Goal: Information Seeking & Learning: Check status

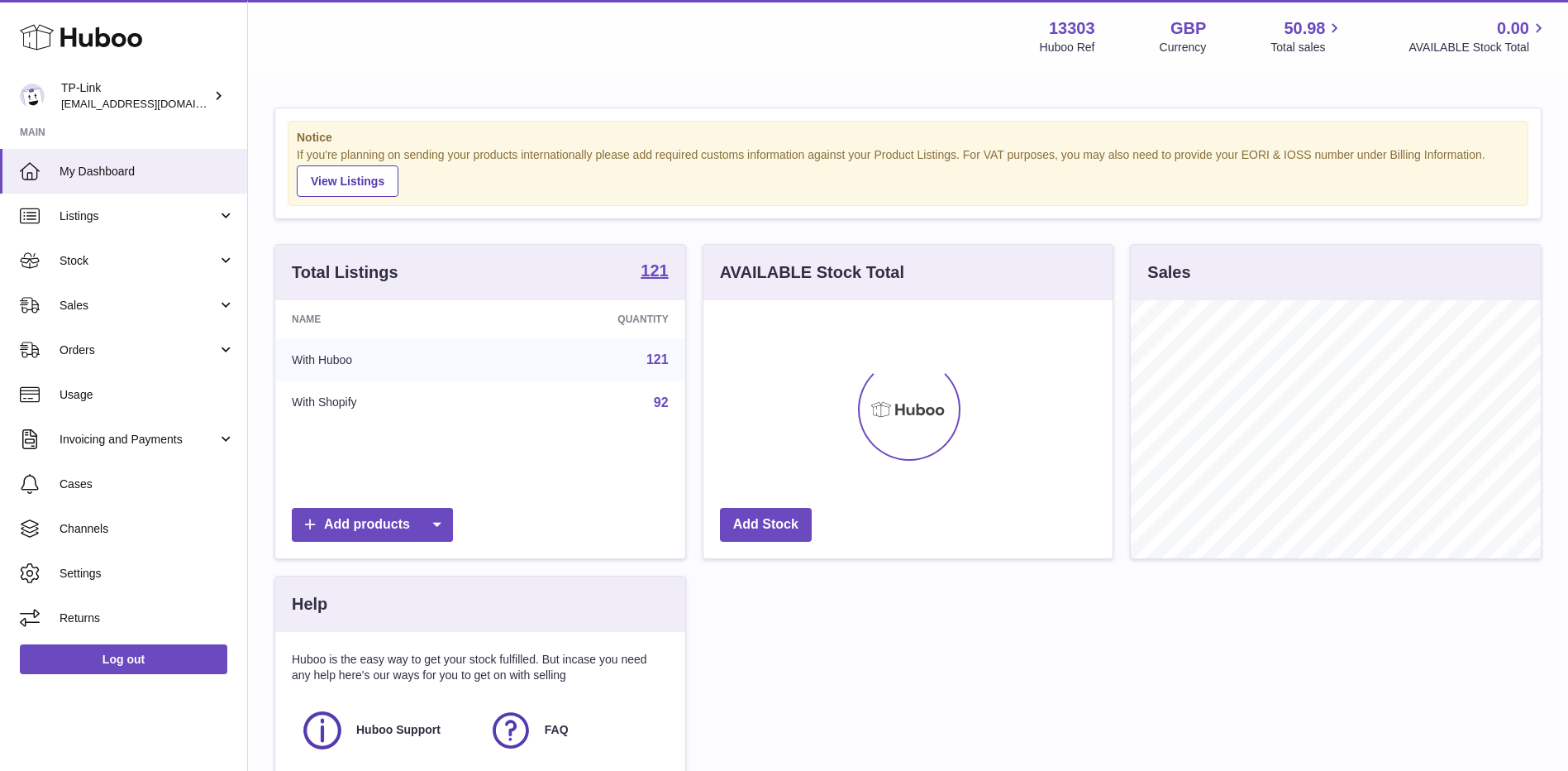
scroll to position [259, 409]
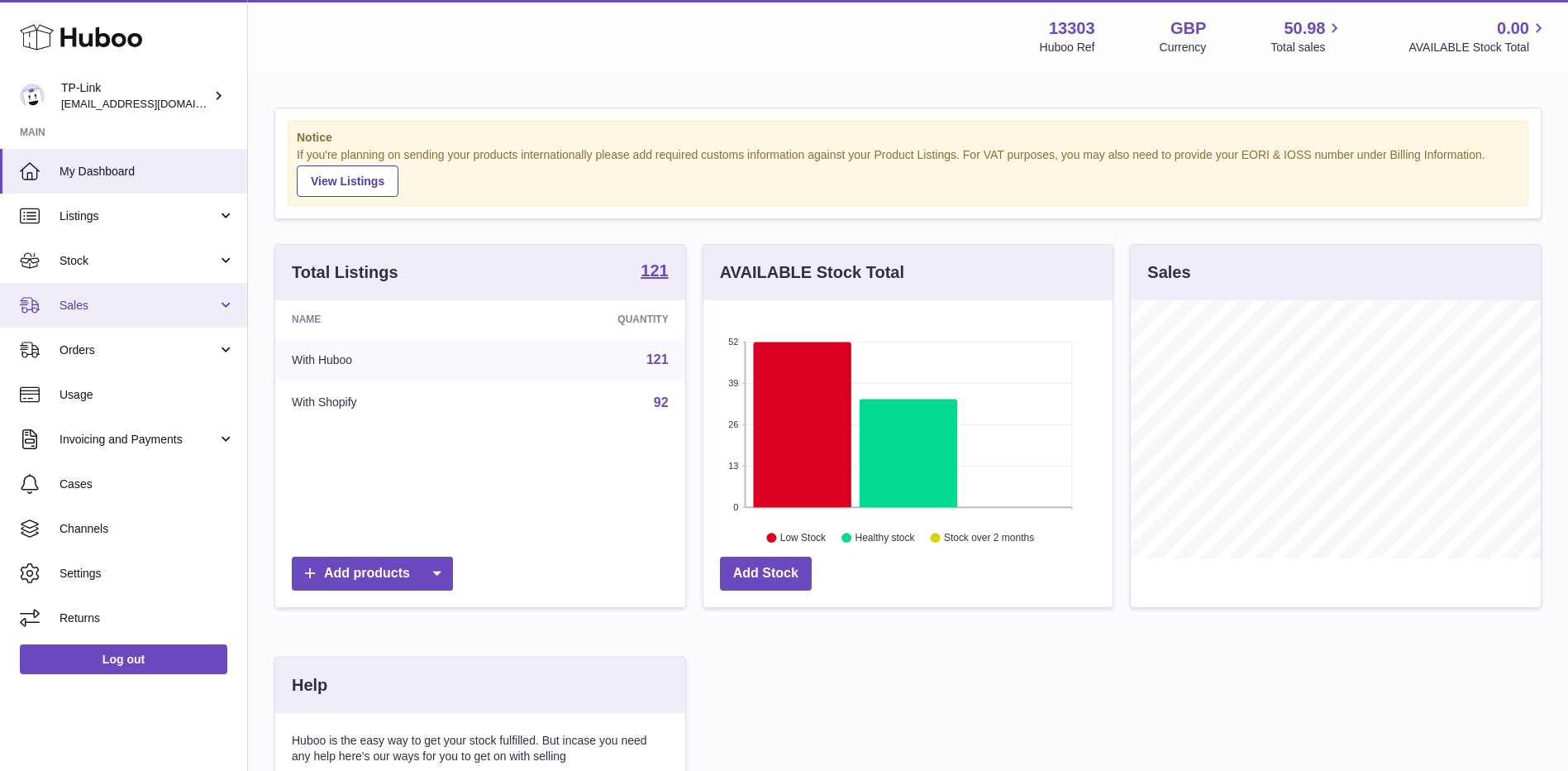
click at [99, 311] on span "Sales" at bounding box center [138, 305] width 158 height 16
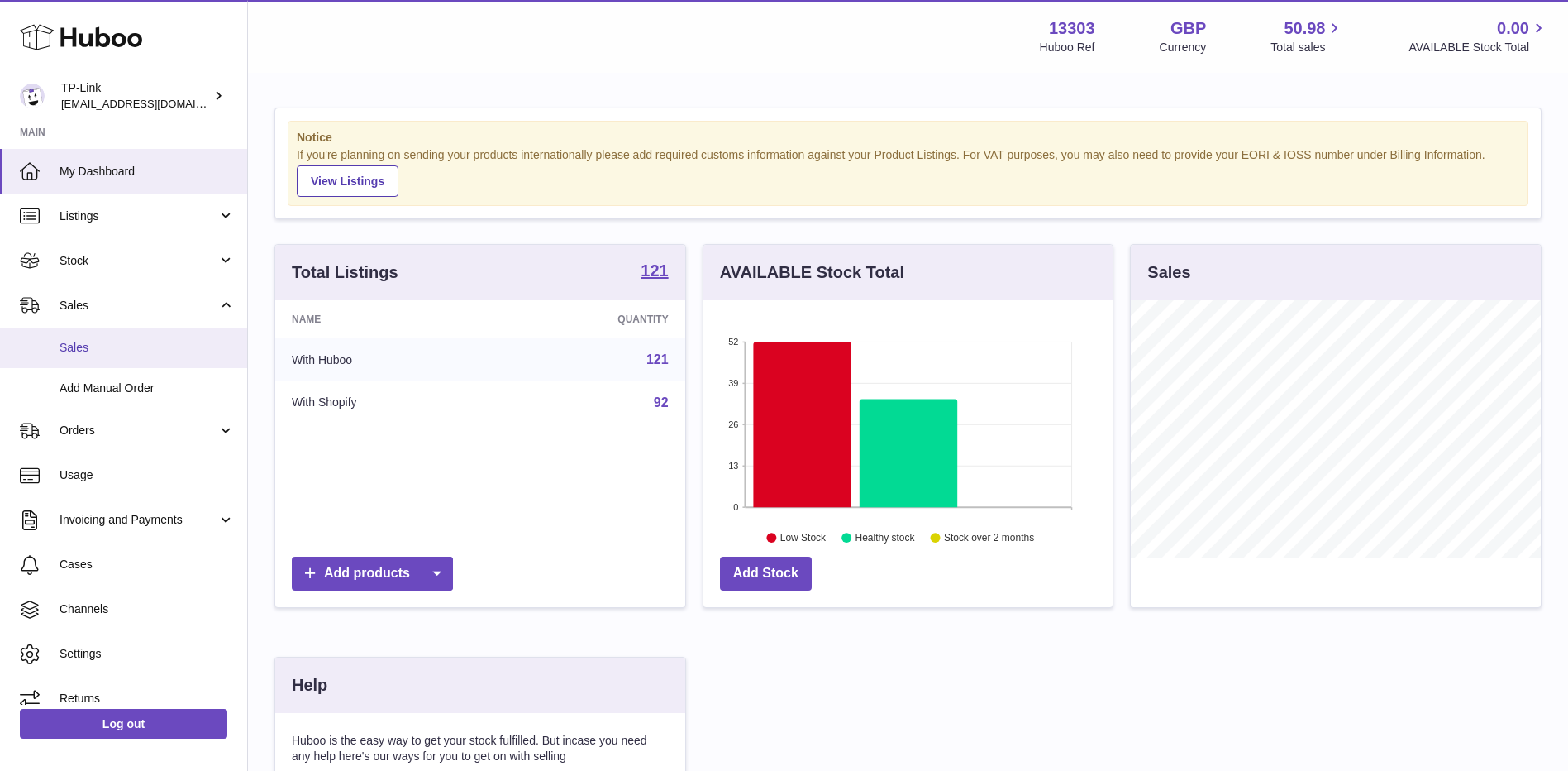
click at [102, 348] on span "Sales" at bounding box center [147, 348] width 176 height 16
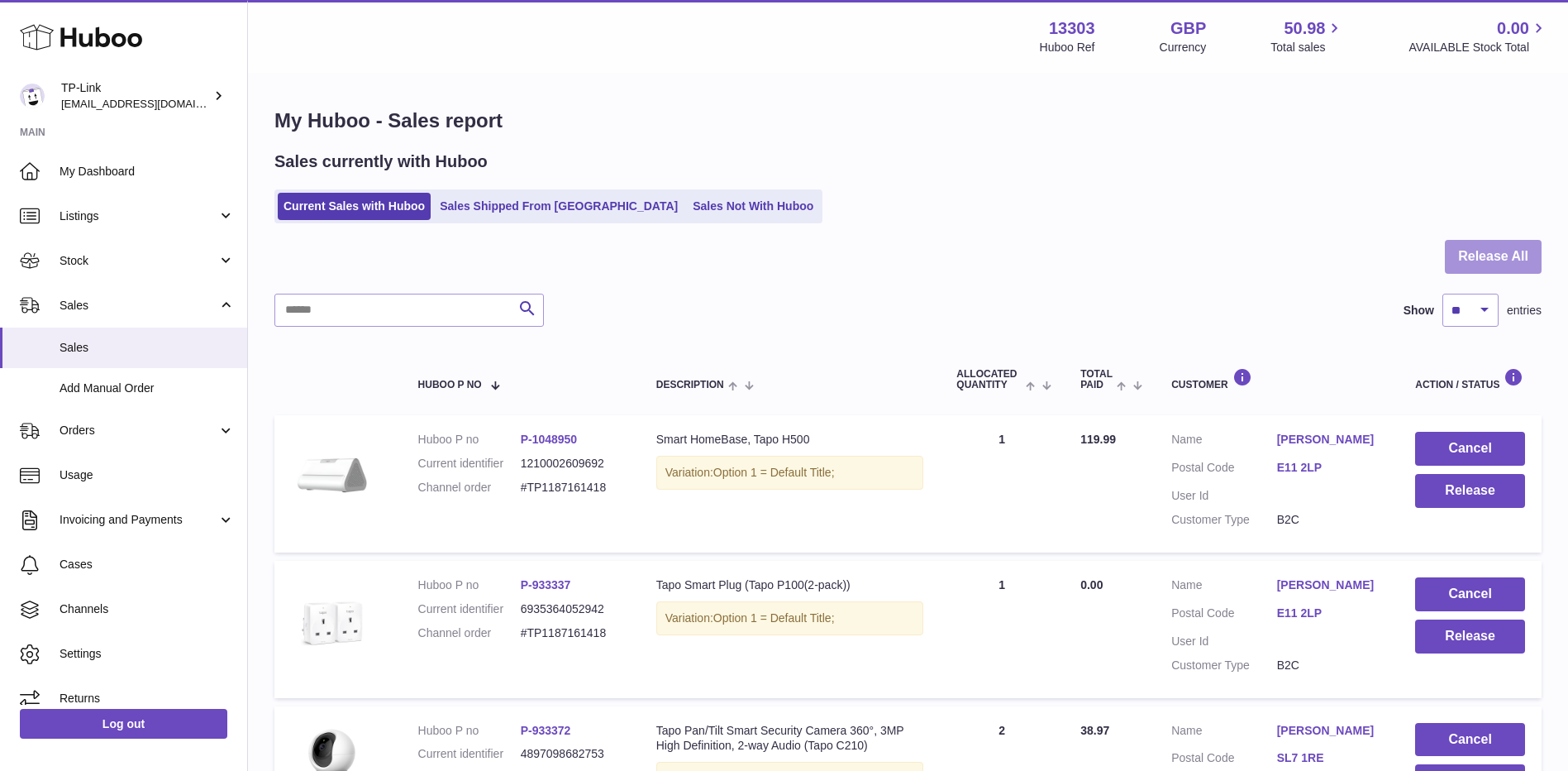
click at [1511, 254] on button "Release All" at bounding box center [1494, 257] width 97 height 33
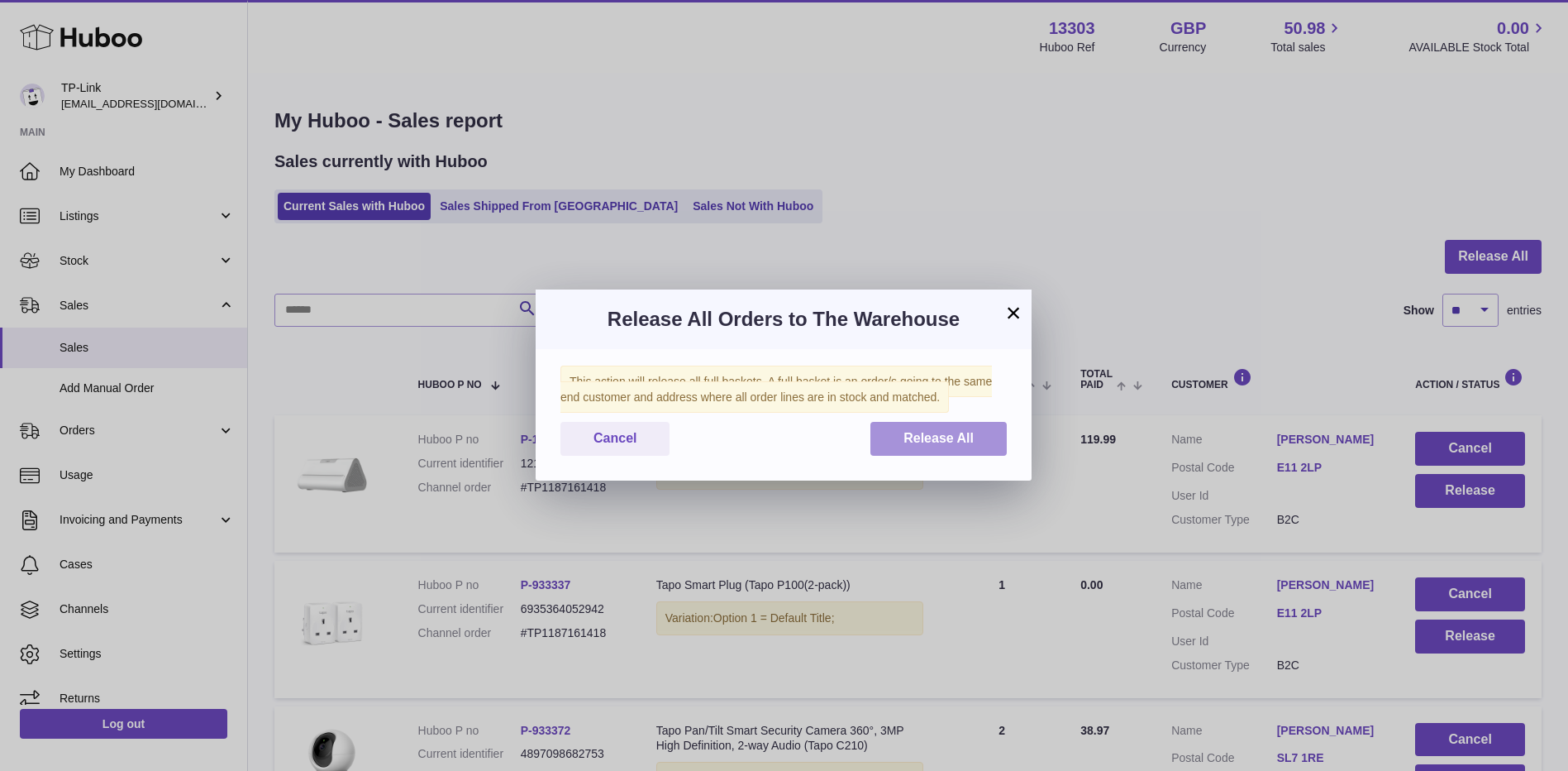
click at [935, 442] on span "Release All" at bounding box center [939, 437] width 71 height 14
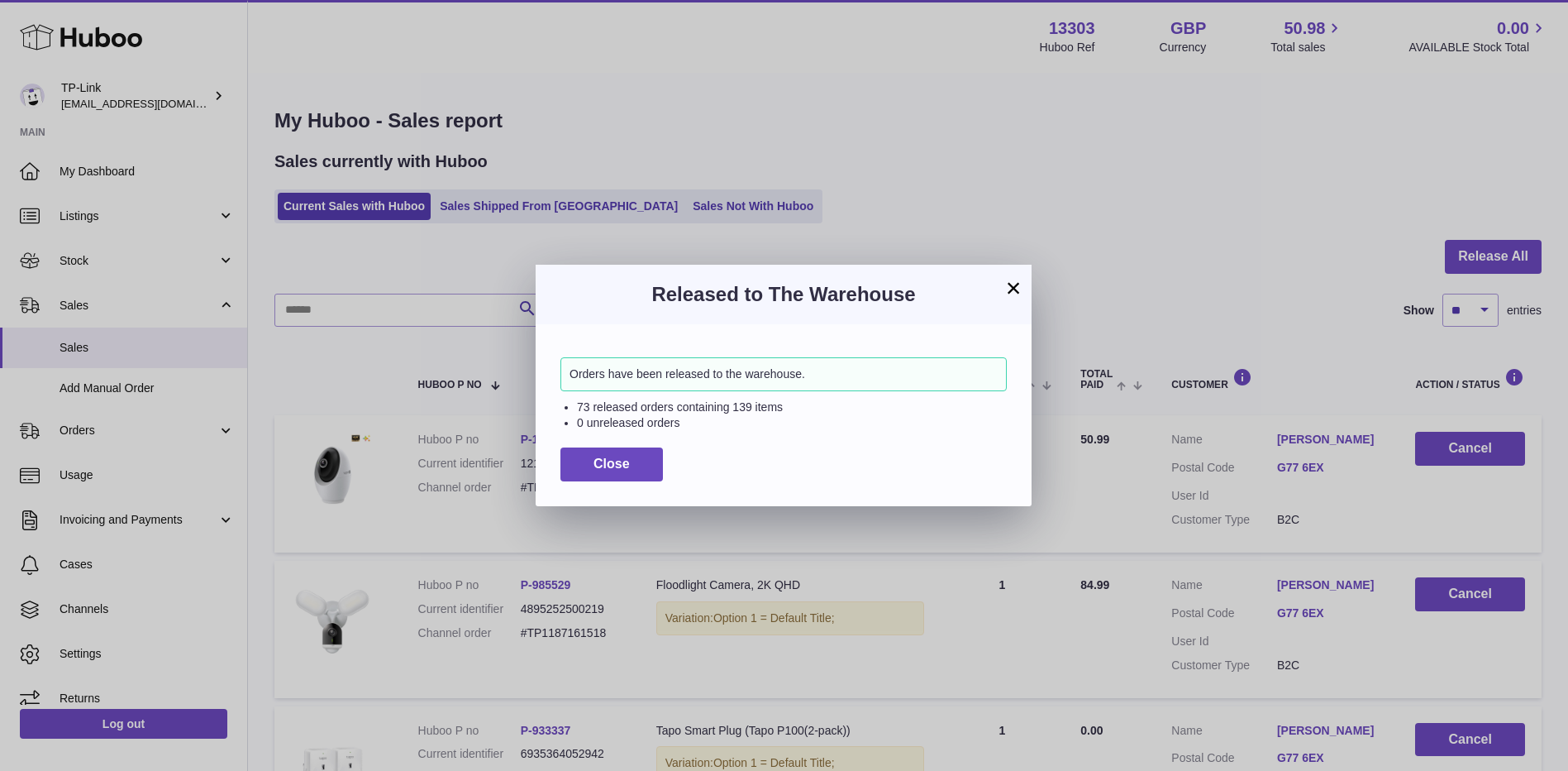
click at [1012, 284] on button "×" at bounding box center [1013, 287] width 20 height 20
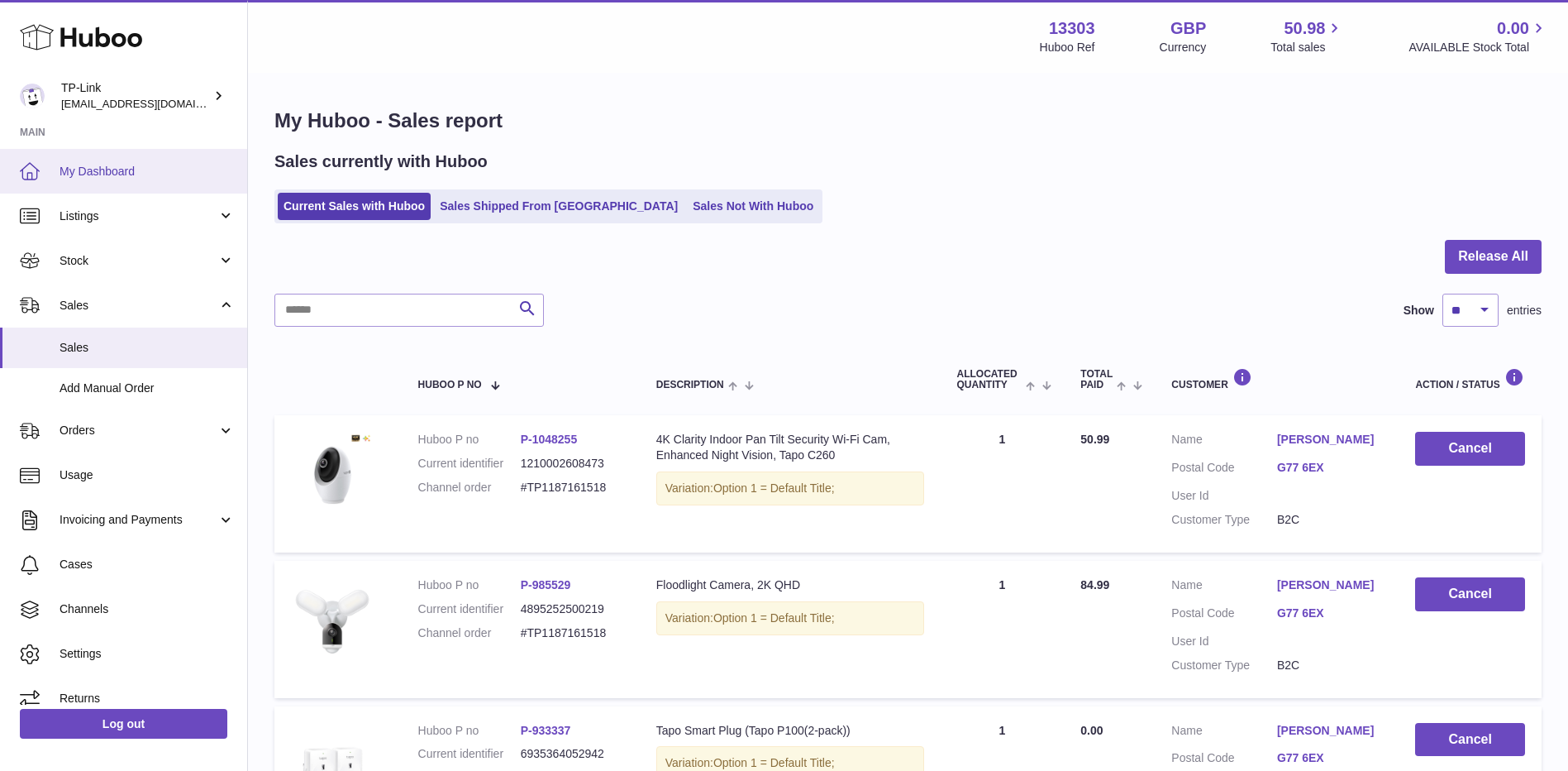
click at [138, 172] on span "My Dashboard" at bounding box center [147, 171] width 176 height 16
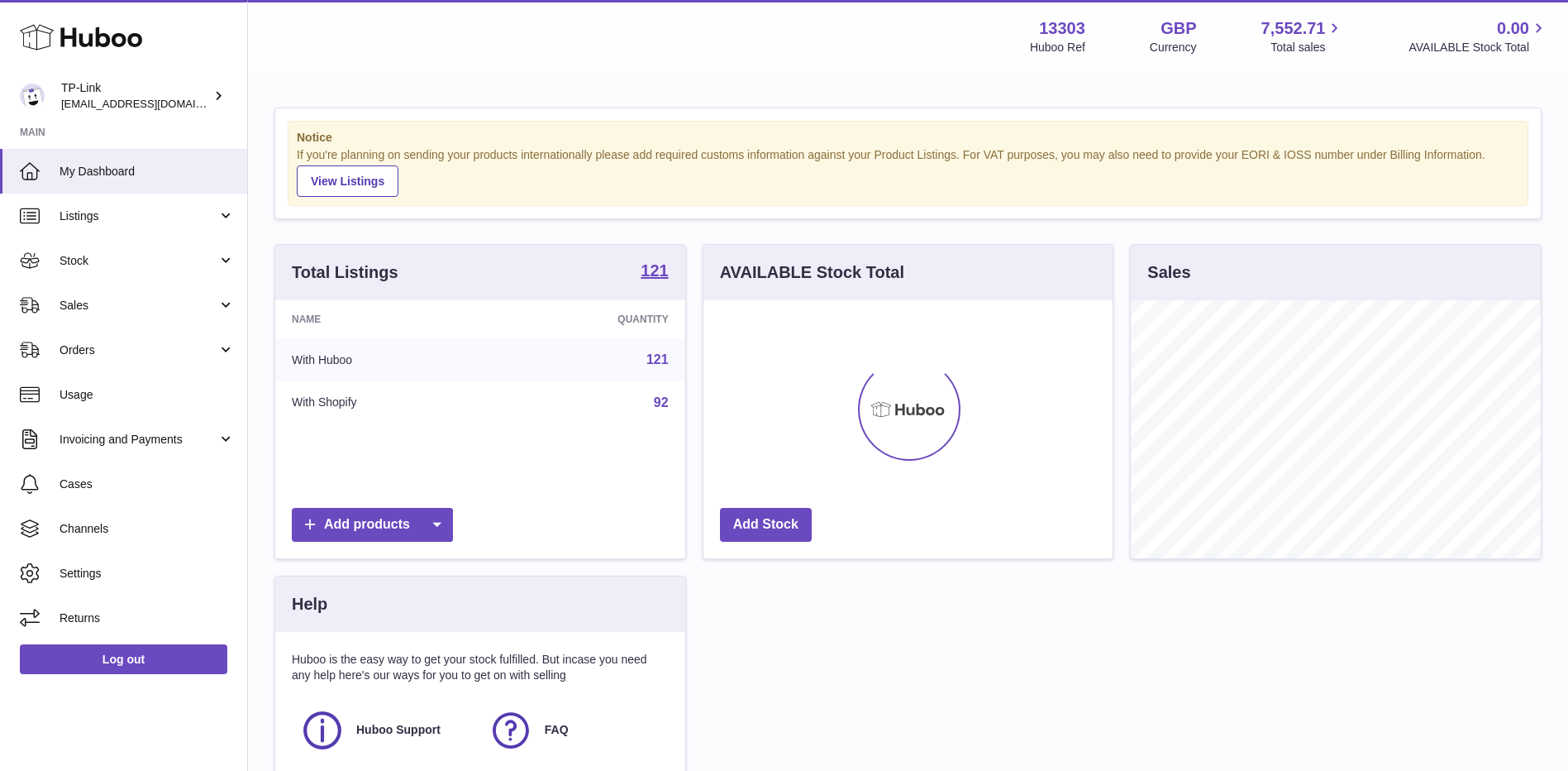
scroll to position [259, 409]
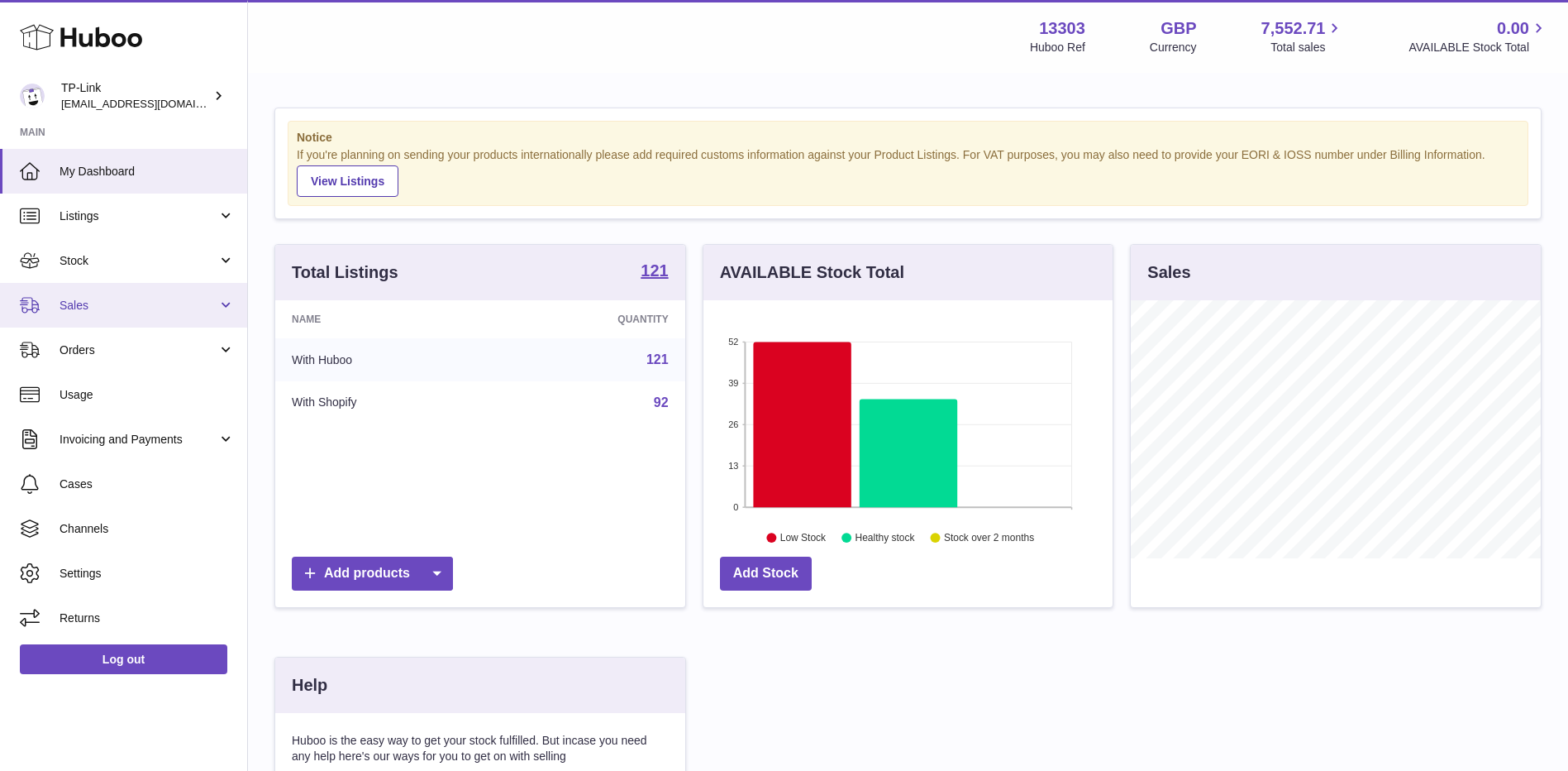
click at [94, 299] on span "Sales" at bounding box center [138, 305] width 158 height 16
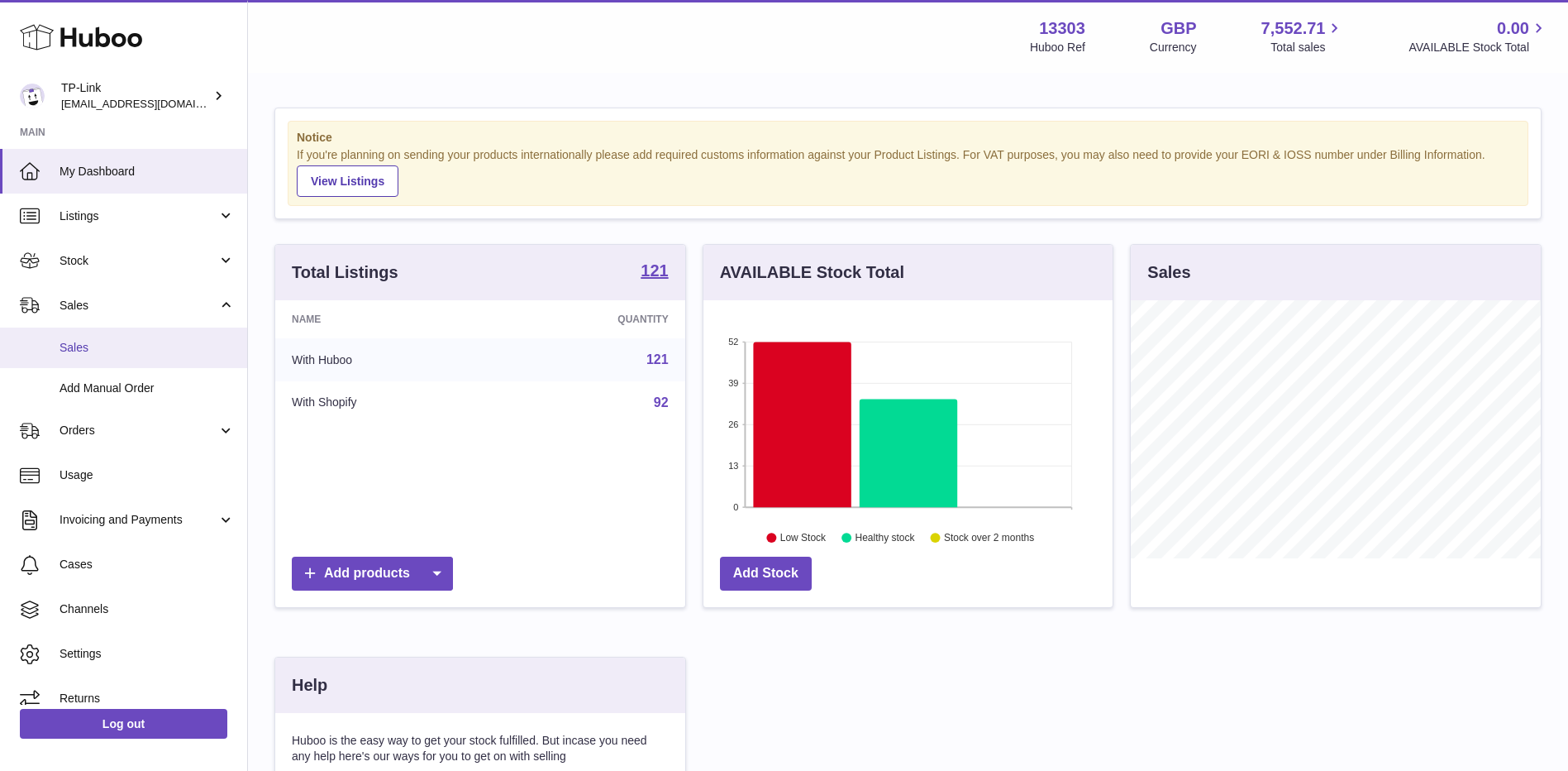
click at [88, 341] on span "Sales" at bounding box center [147, 348] width 176 height 16
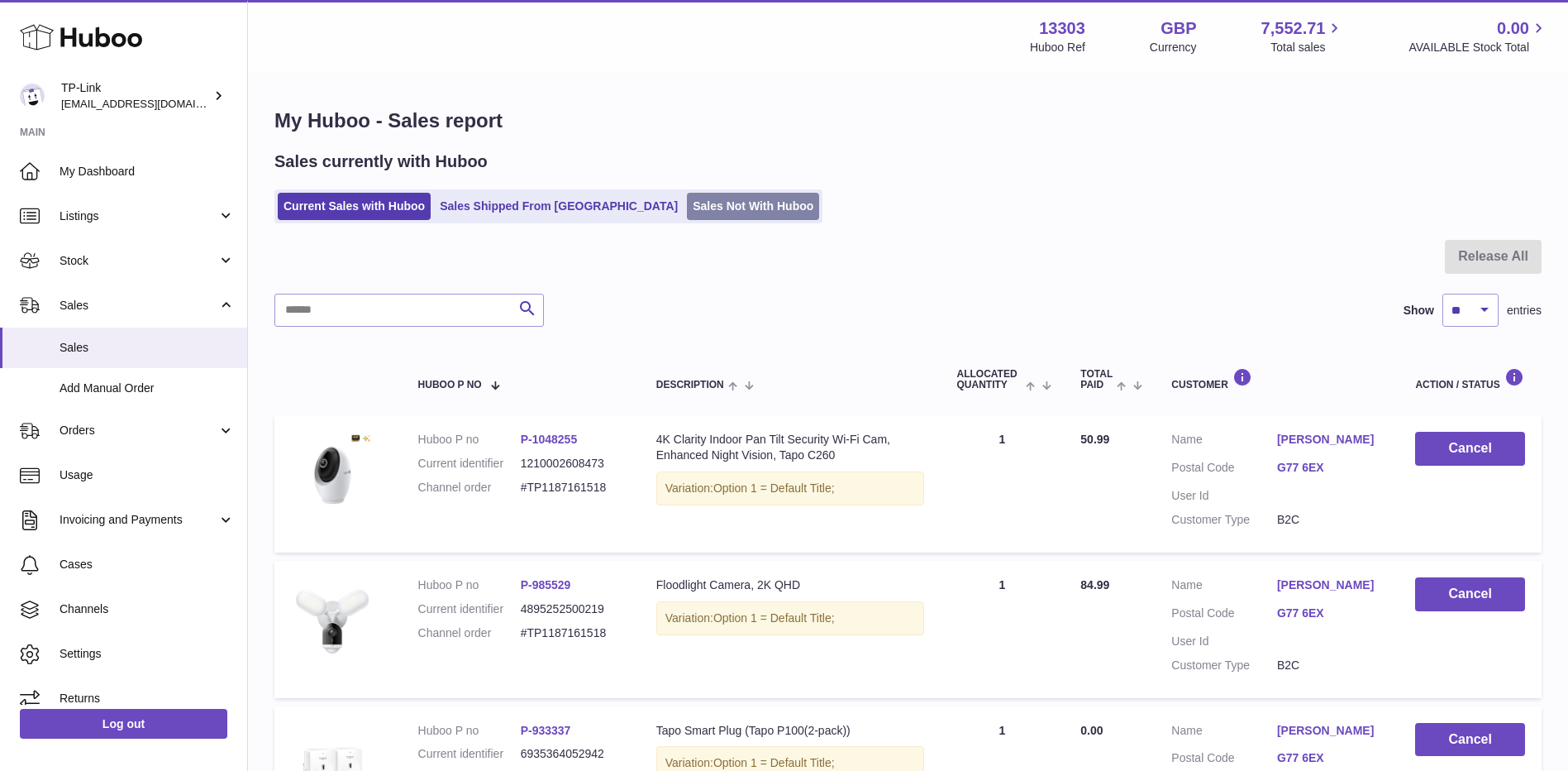
click at [687, 202] on link "Sales Not With Huboo" at bounding box center [753, 206] width 132 height 27
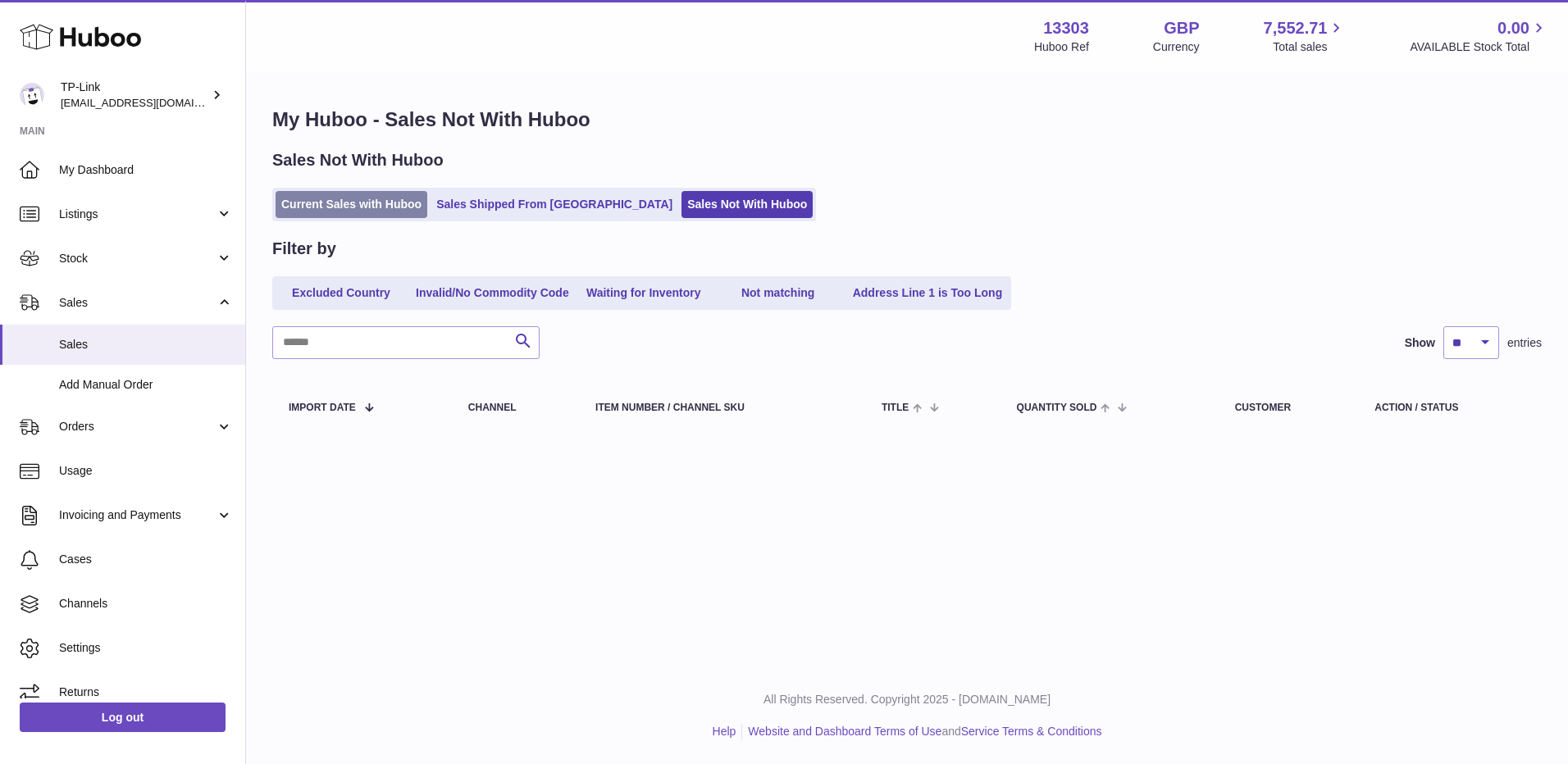
click at [346, 203] on link "Current Sales with Huboo" at bounding box center [351, 204] width 152 height 27
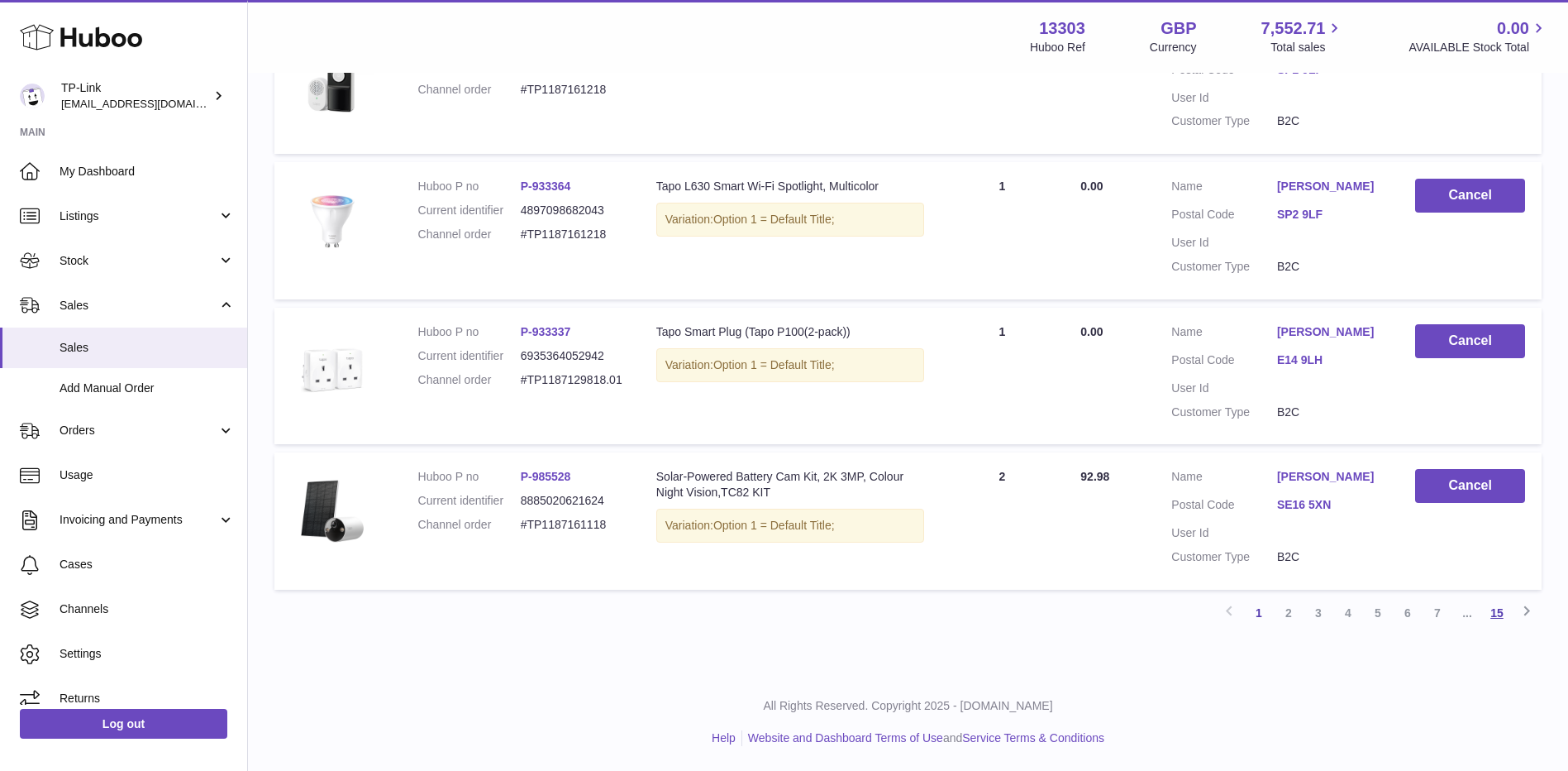
click at [1501, 608] on link "15" at bounding box center [1497, 613] width 30 height 30
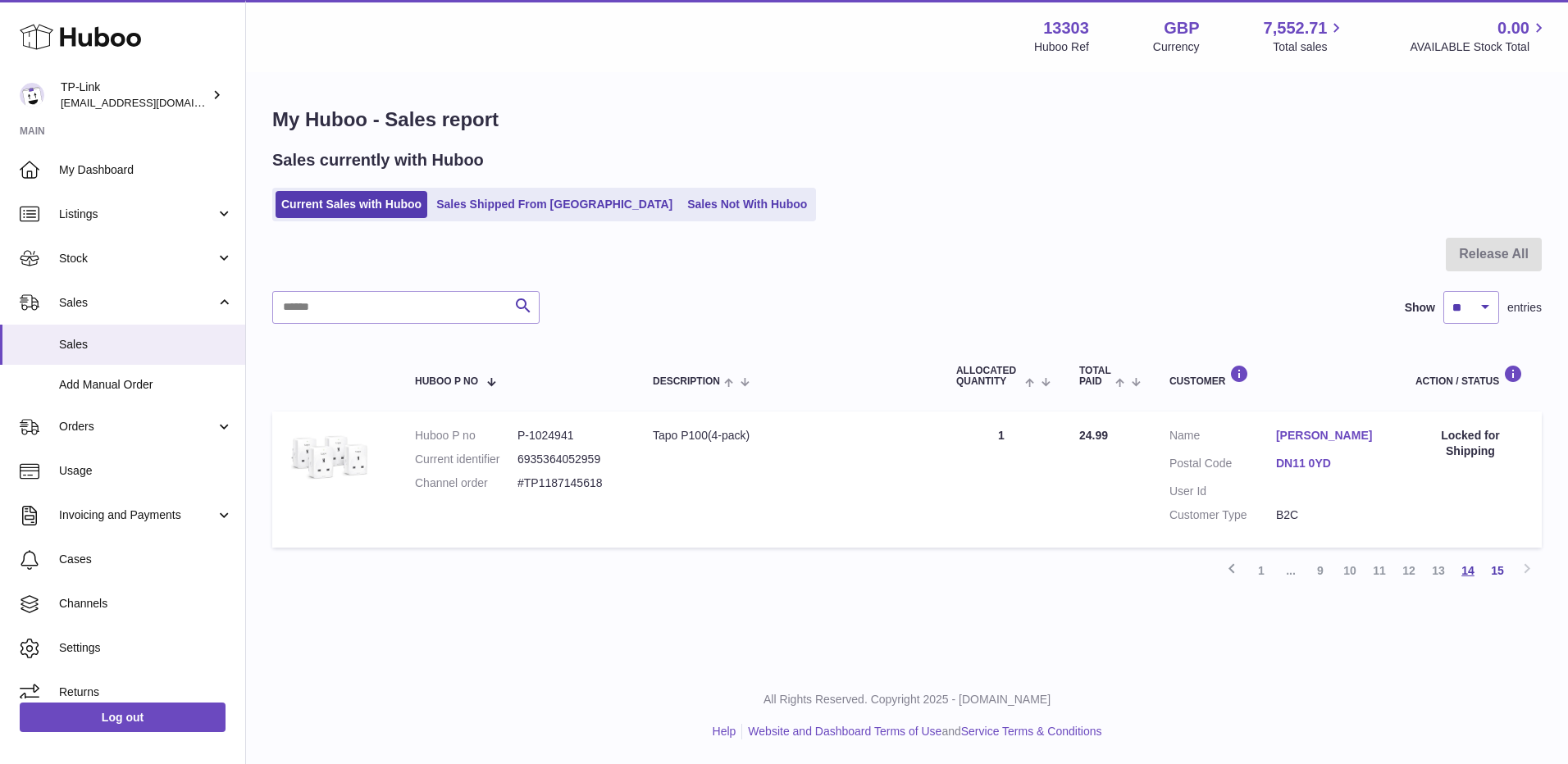
click at [1473, 571] on link "14" at bounding box center [1468, 570] width 29 height 29
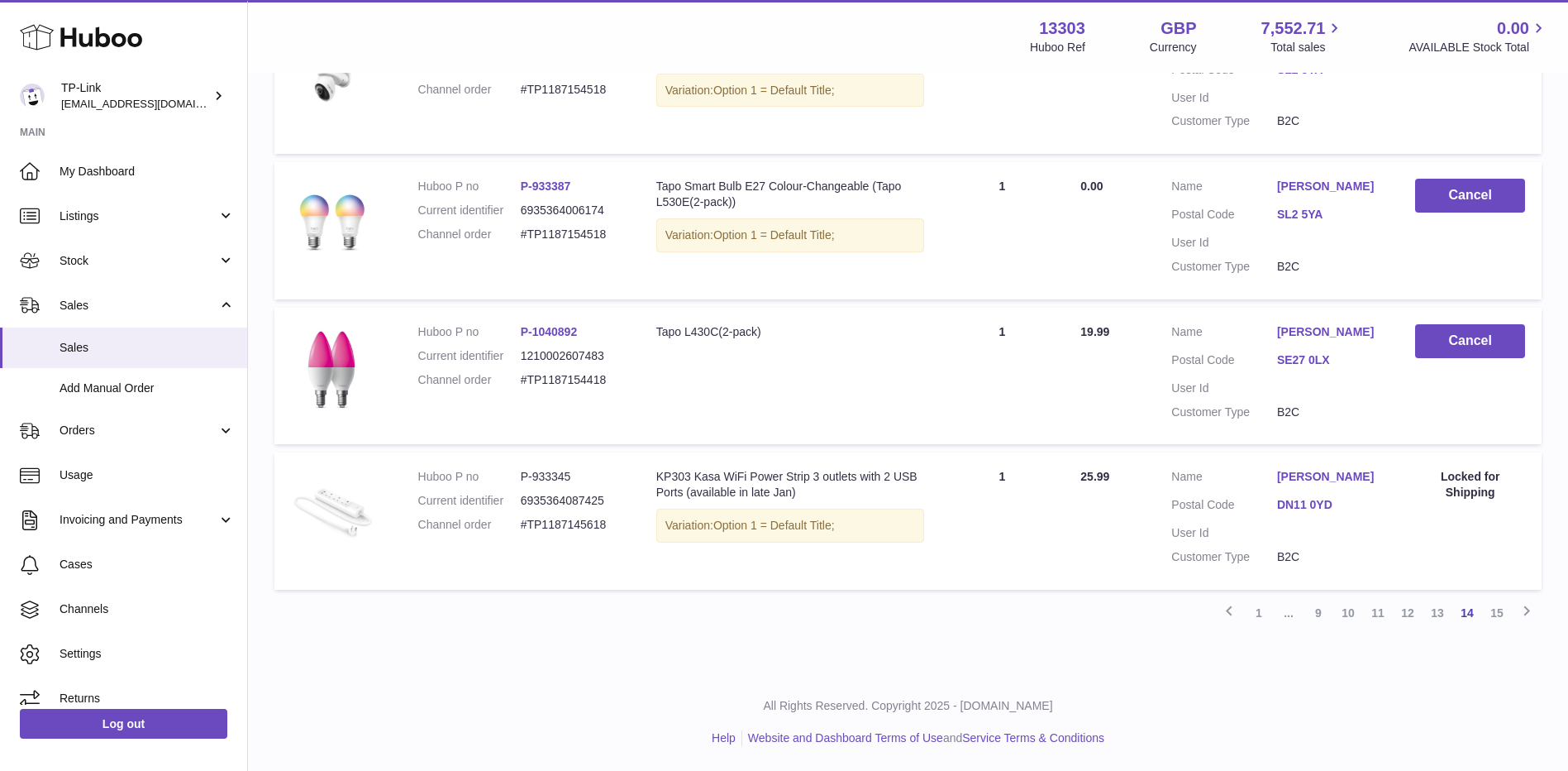
scroll to position [1363, 0]
click at [85, 262] on span "Stock" at bounding box center [138, 260] width 158 height 16
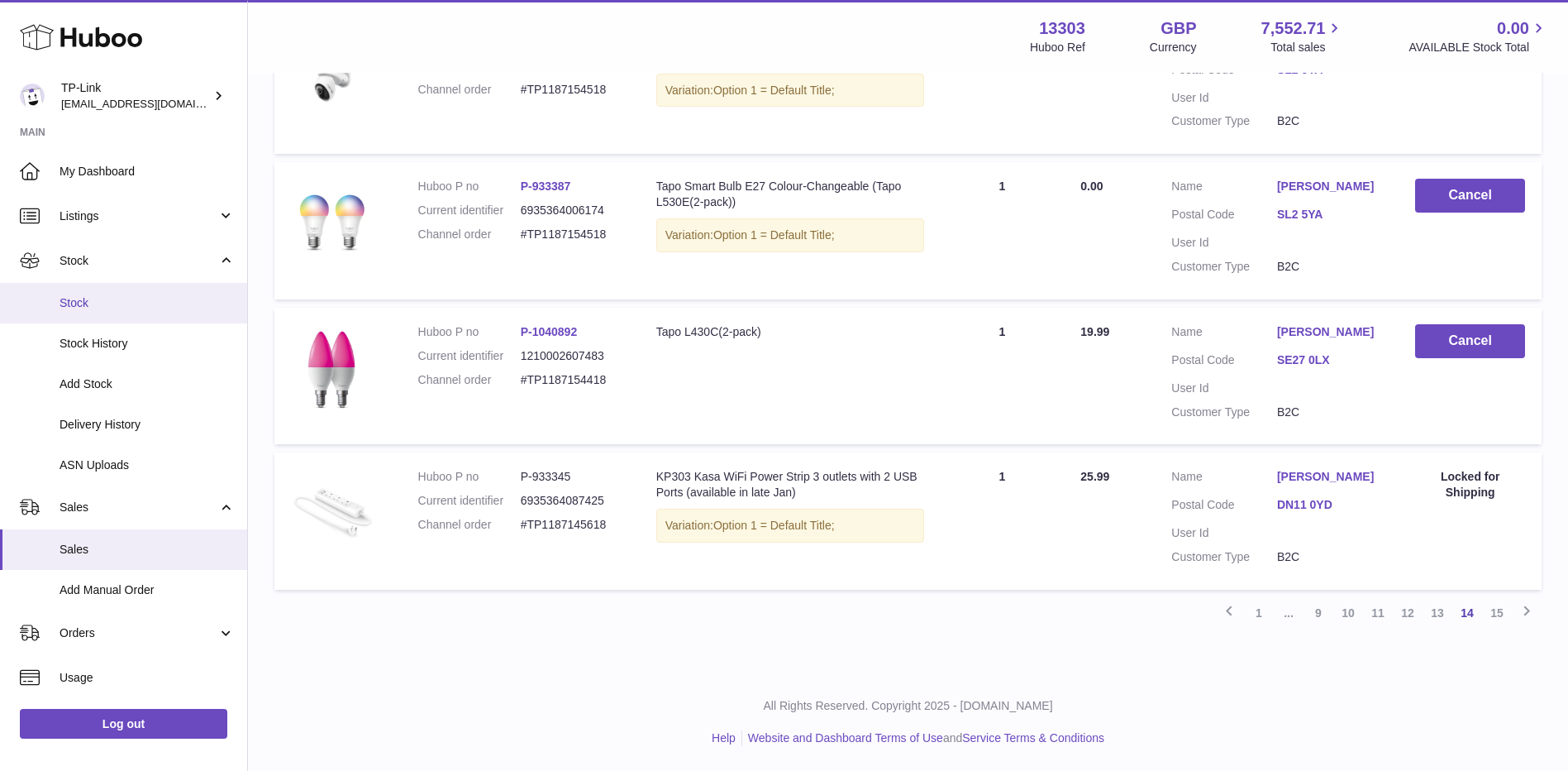
click at [73, 300] on span "Stock" at bounding box center [147, 303] width 176 height 16
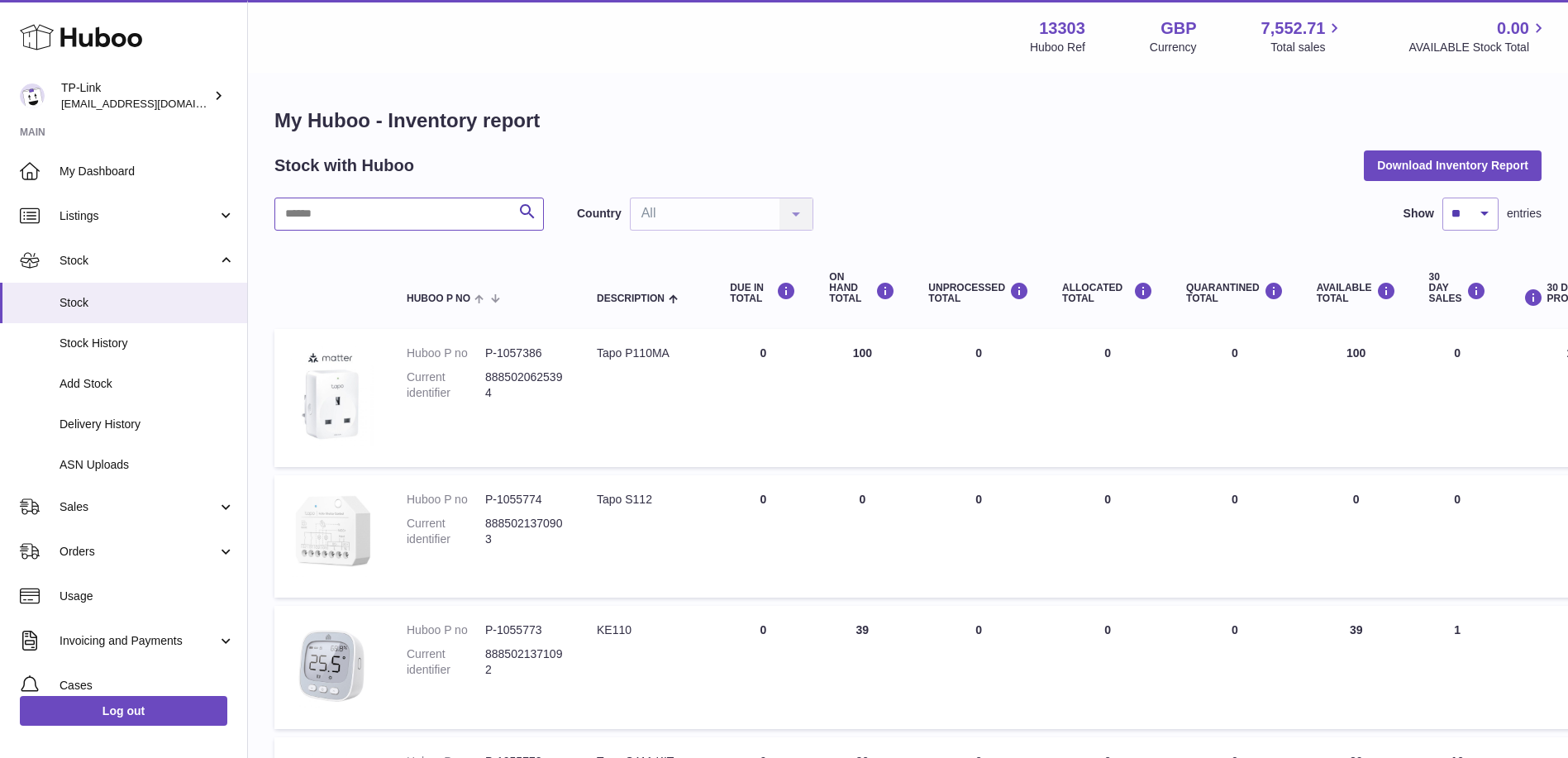
click at [443, 220] on input "text" at bounding box center [409, 215] width 270 height 33
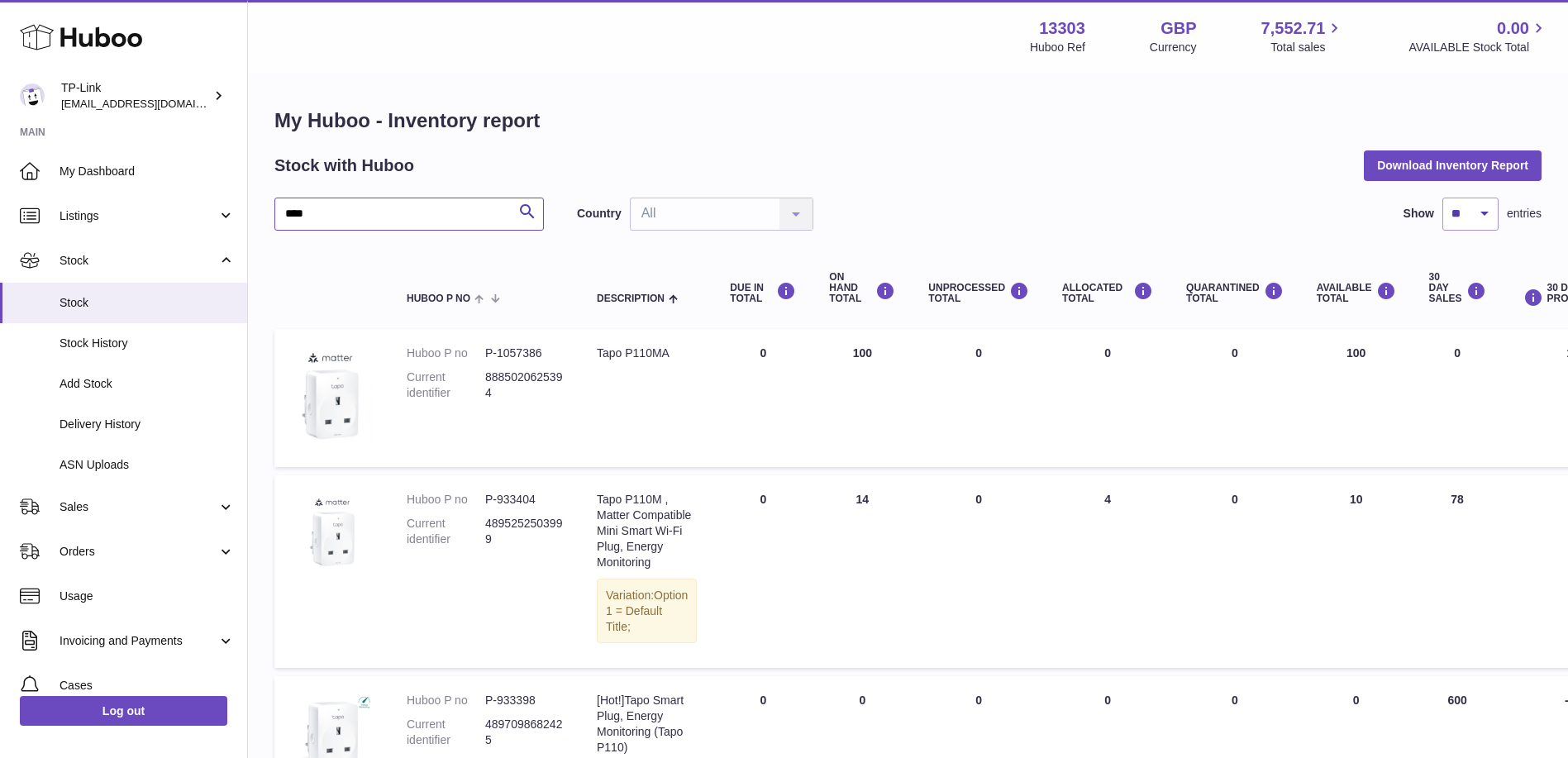
click at [388, 212] on input "****" at bounding box center [409, 215] width 270 height 33
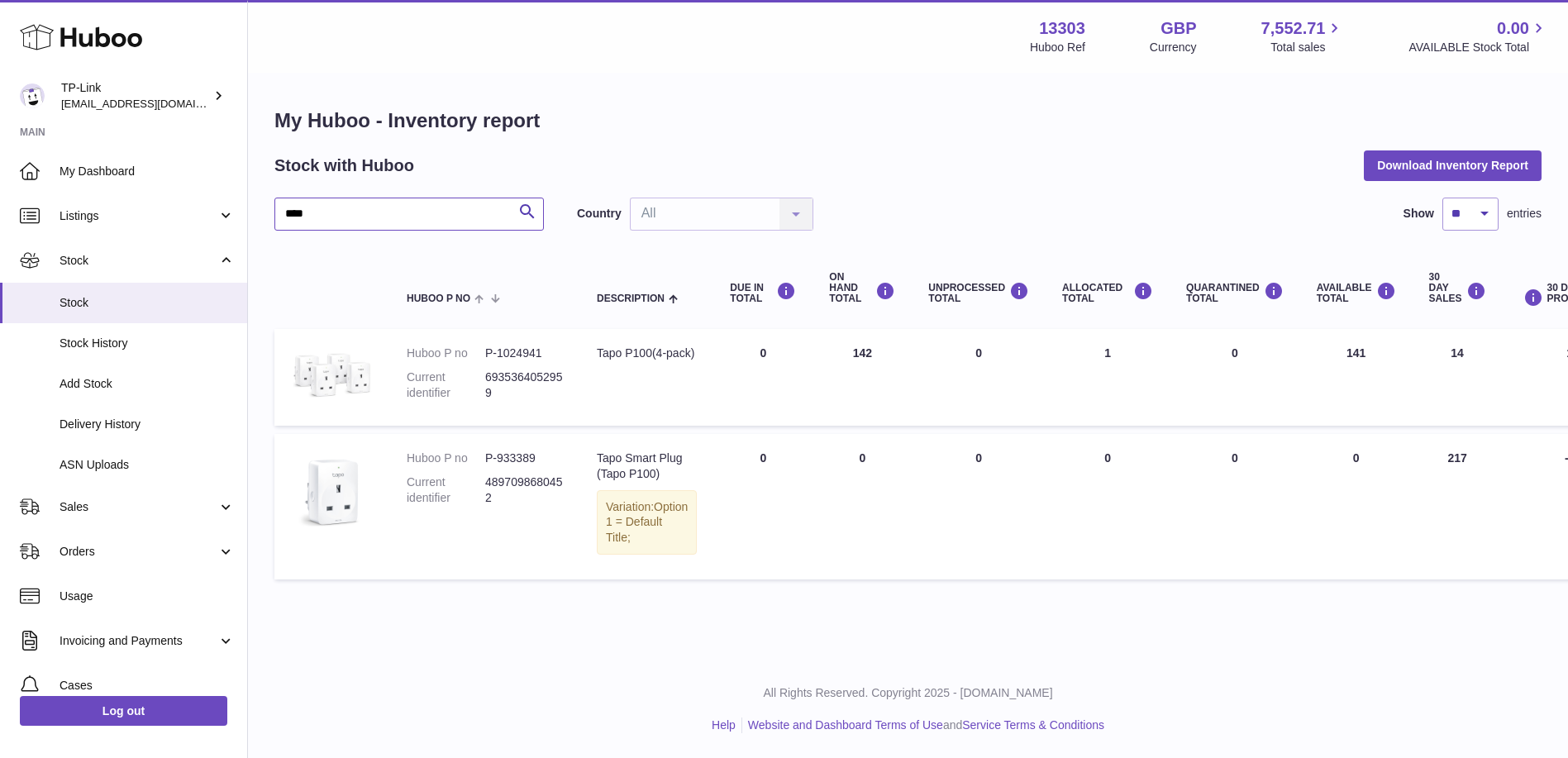
type input "****"
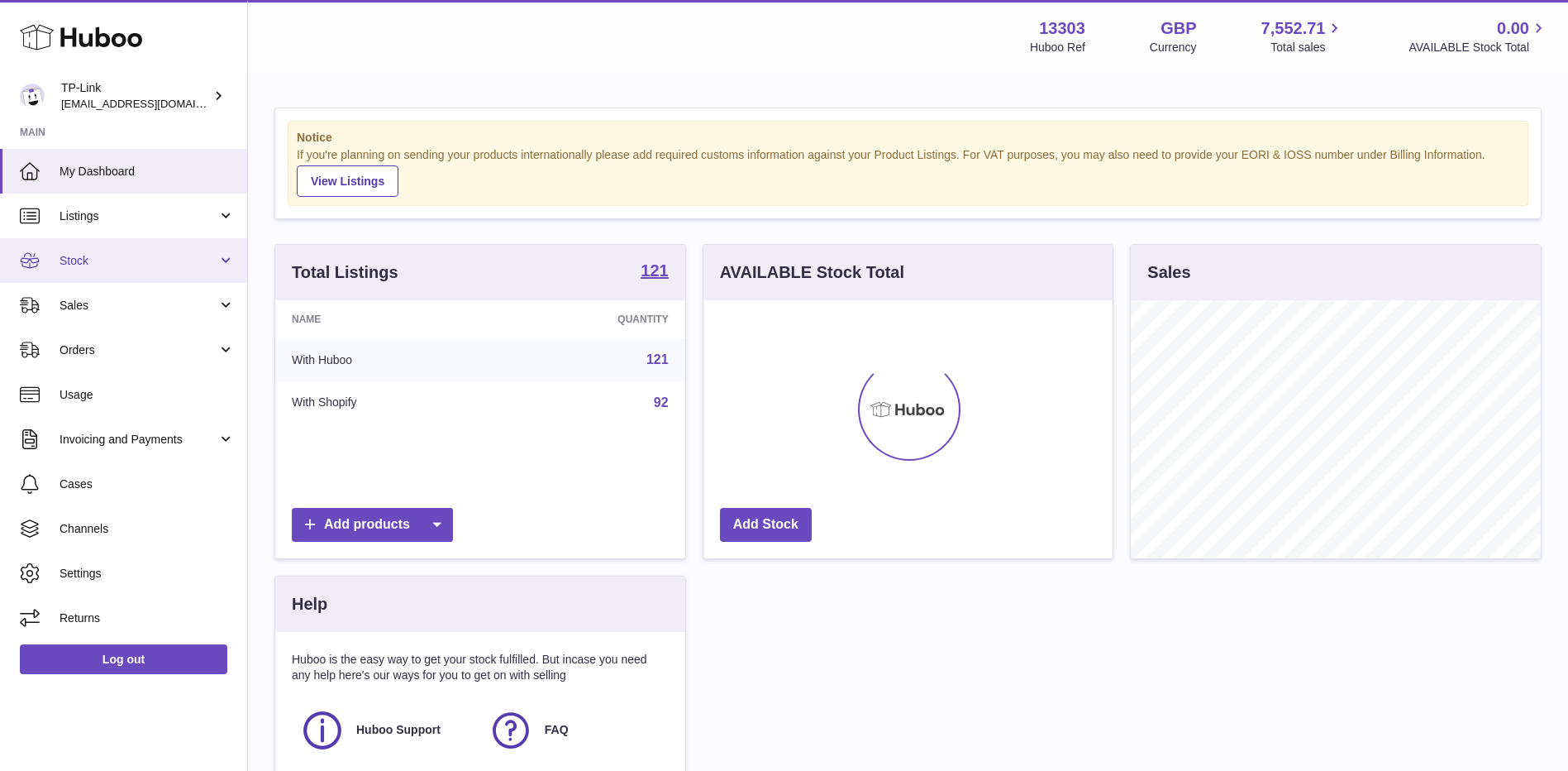
scroll to position [259, 409]
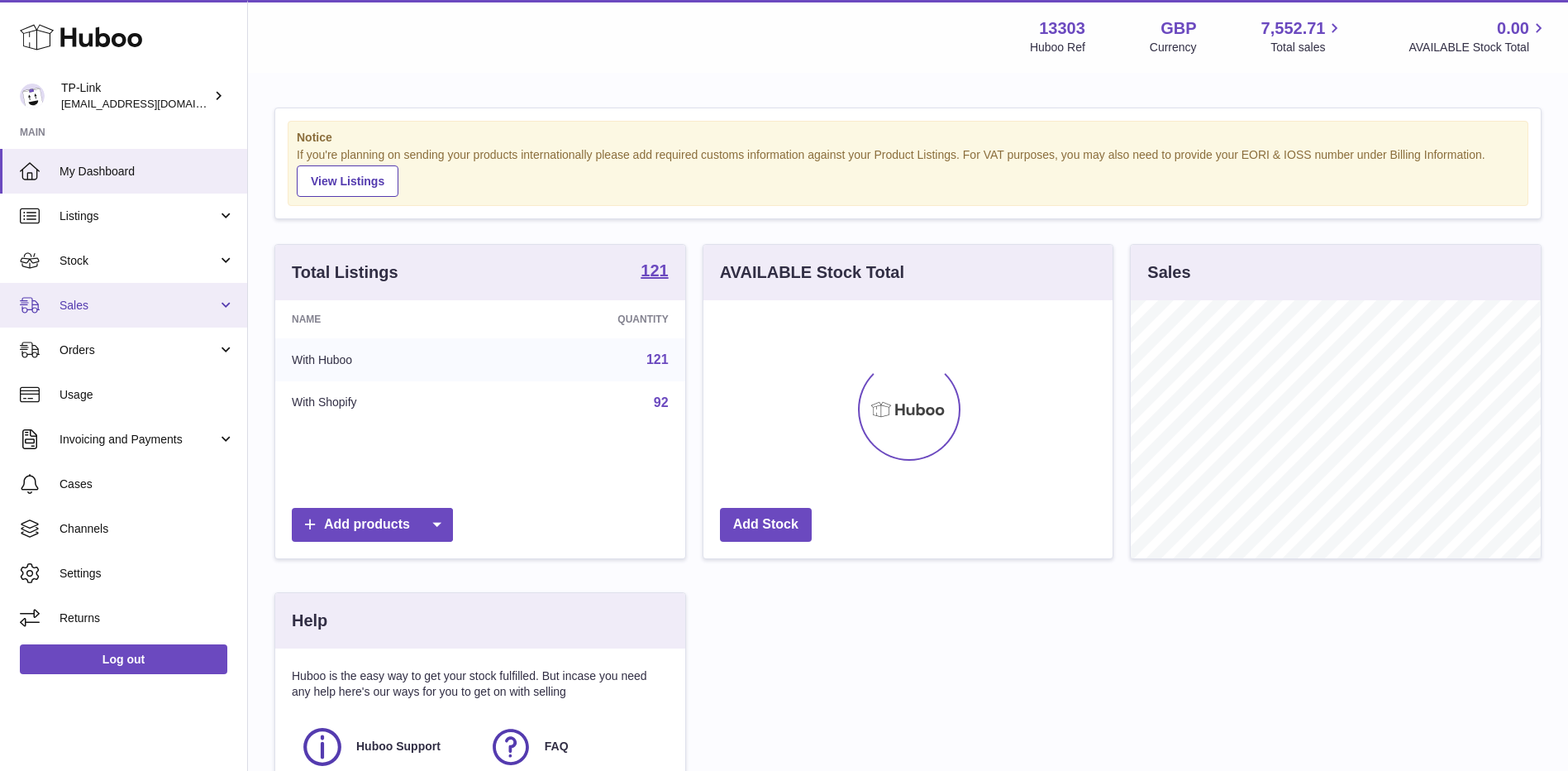
click at [88, 301] on span "Sales" at bounding box center [138, 305] width 158 height 16
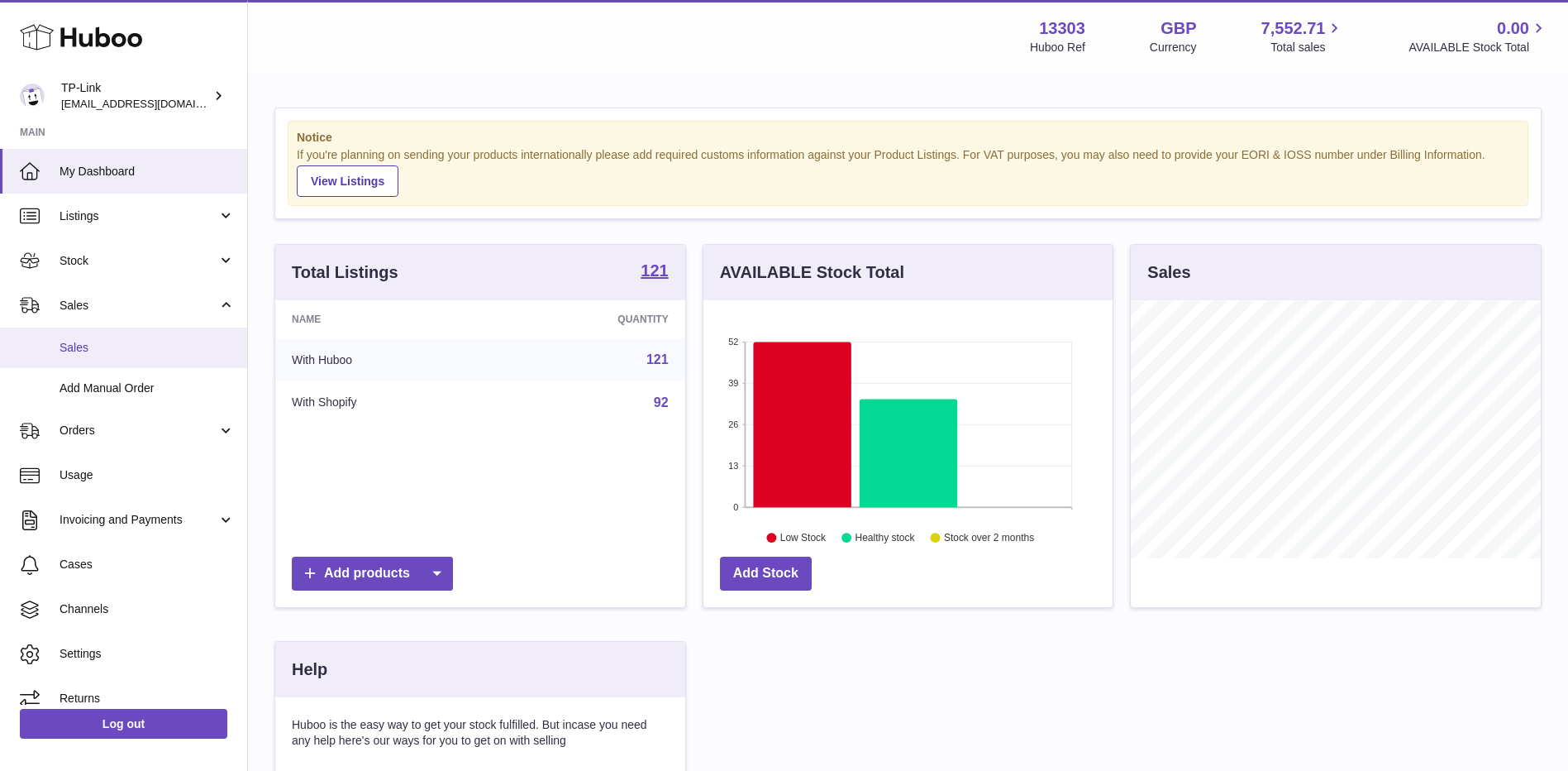
click at [90, 355] on span "Sales" at bounding box center [147, 348] width 176 height 16
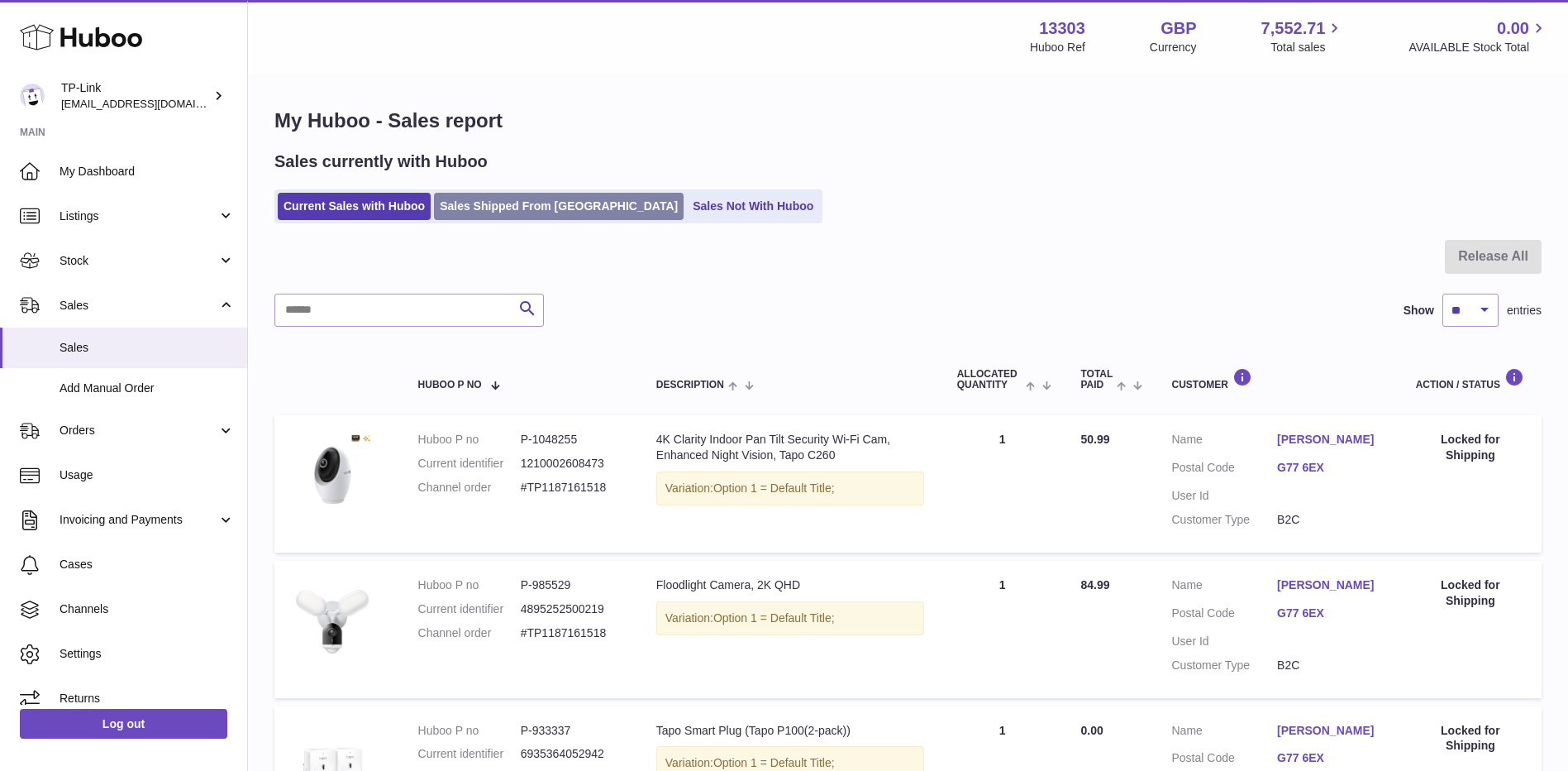
click at [546, 206] on link "Sales Shipped From [GEOGRAPHIC_DATA]" at bounding box center [559, 206] width 250 height 27
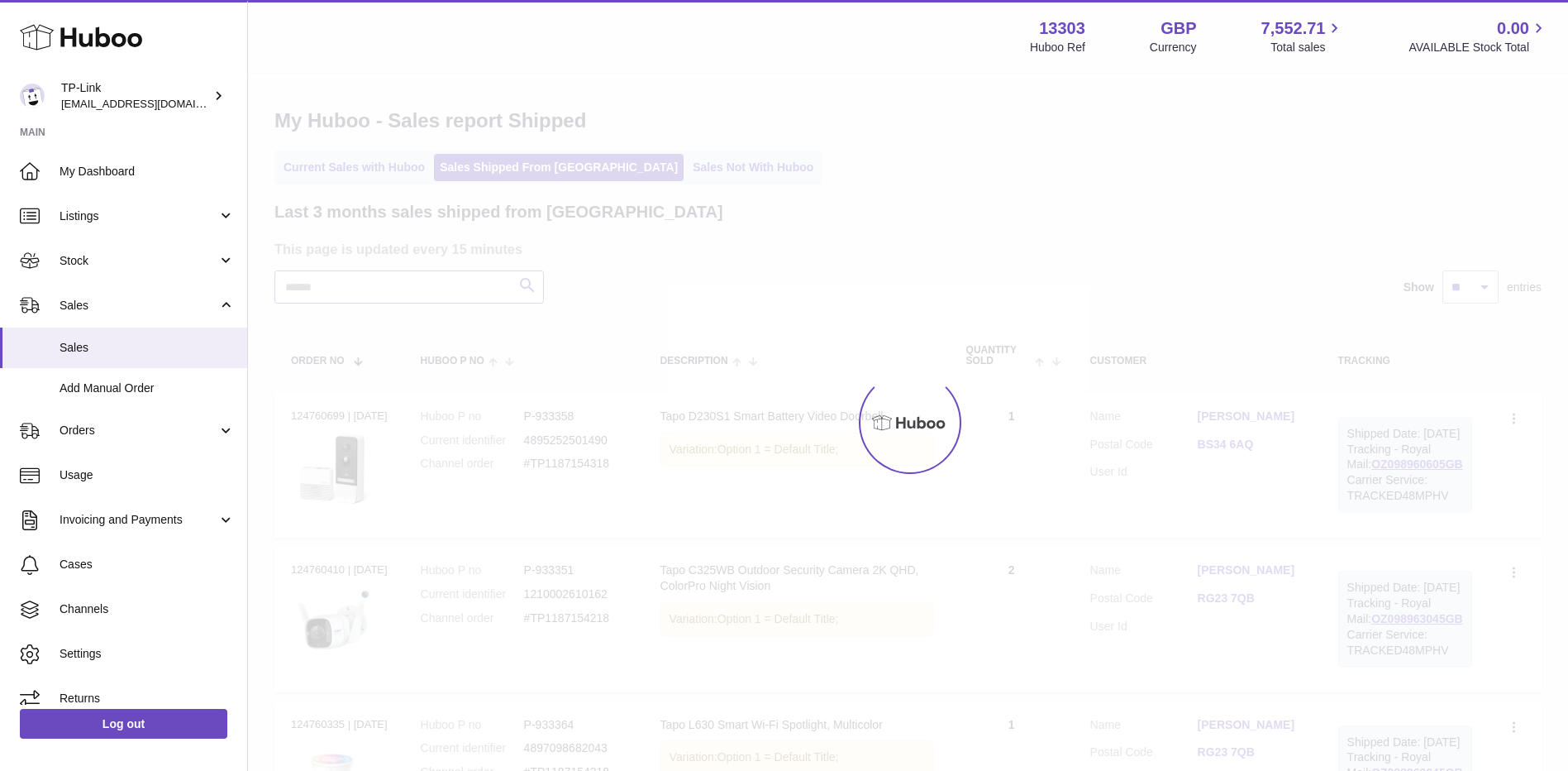
click at [357, 296] on input "text" at bounding box center [409, 287] width 270 height 33
